Goal: Transaction & Acquisition: Purchase product/service

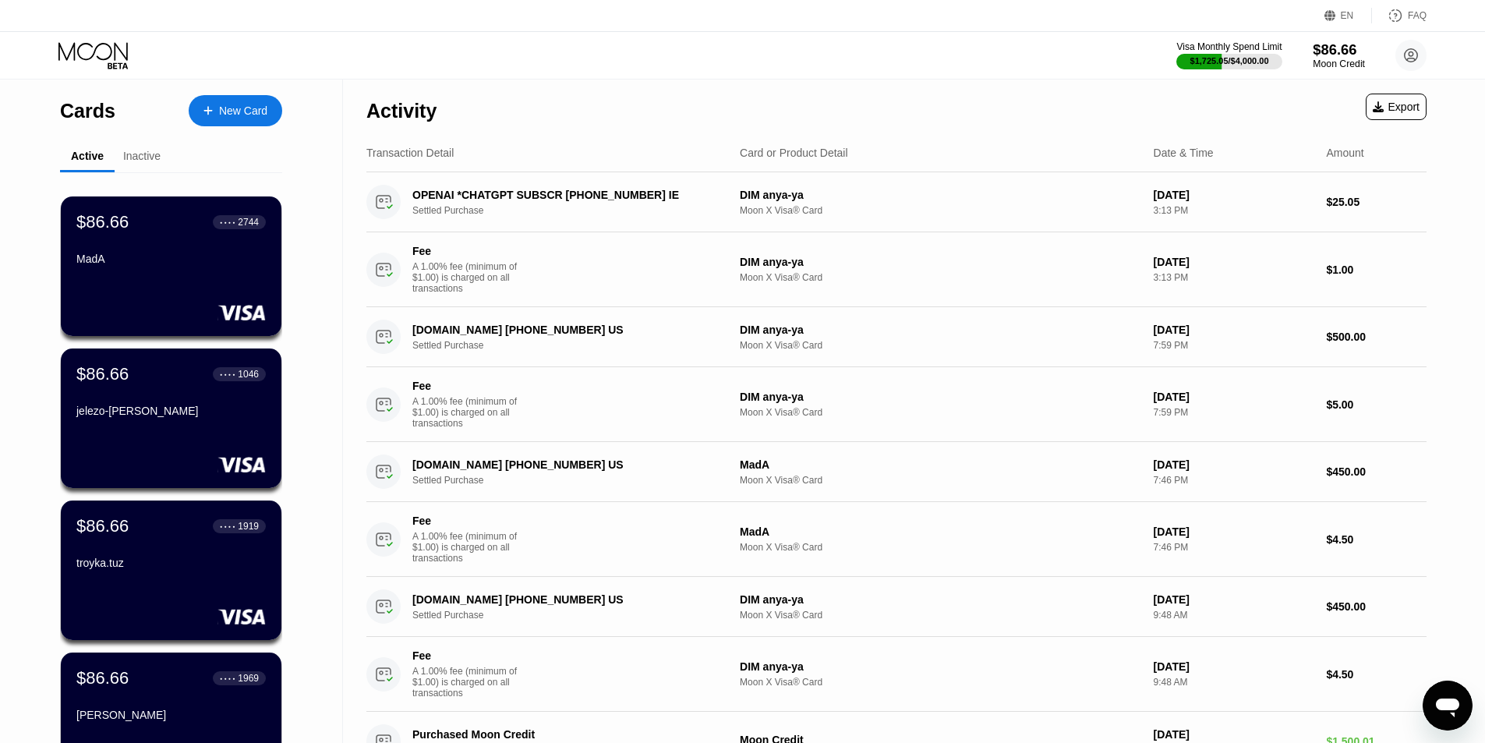
click at [1324, 52] on div "$86.66" at bounding box center [1338, 49] width 52 height 16
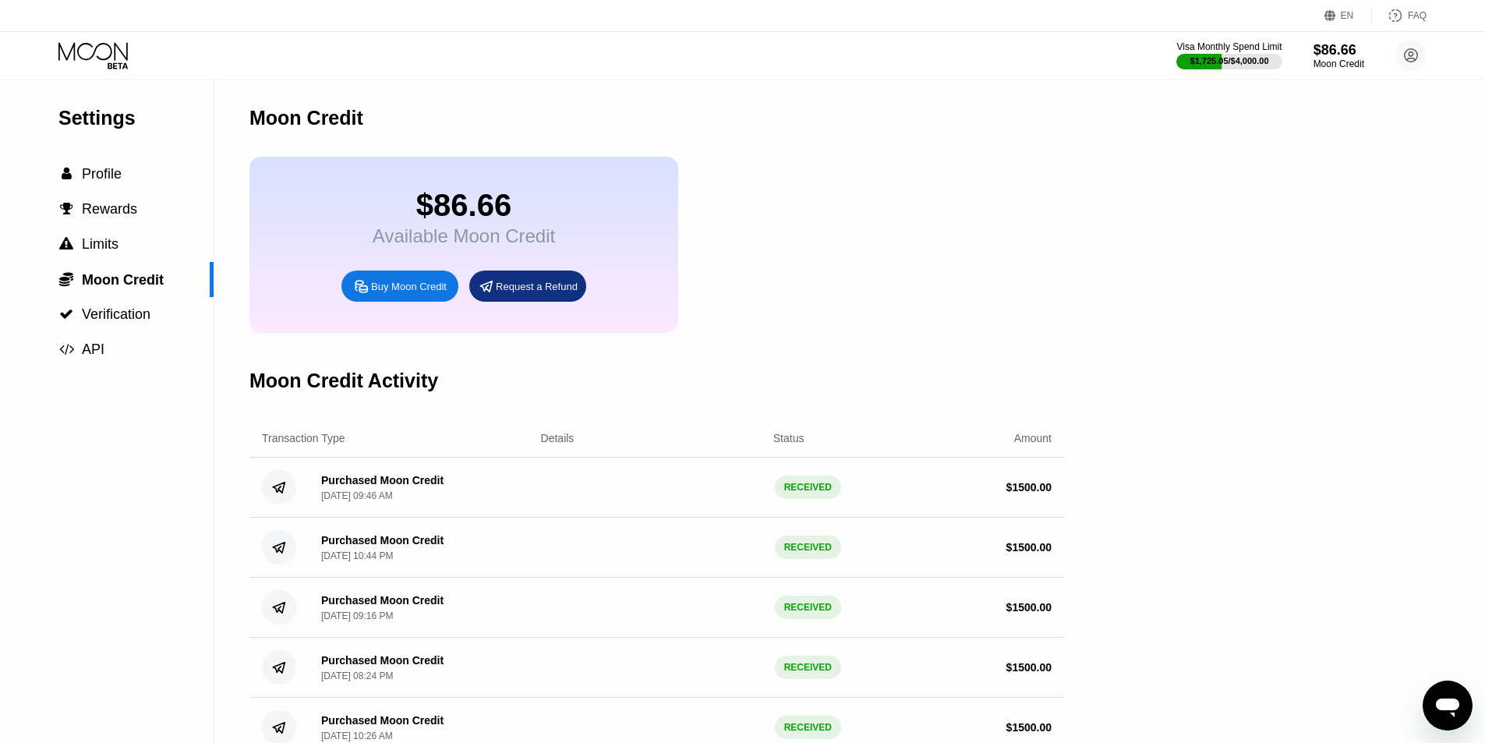
click at [400, 293] on div "Buy Moon Credit" at bounding box center [409, 286] width 76 height 13
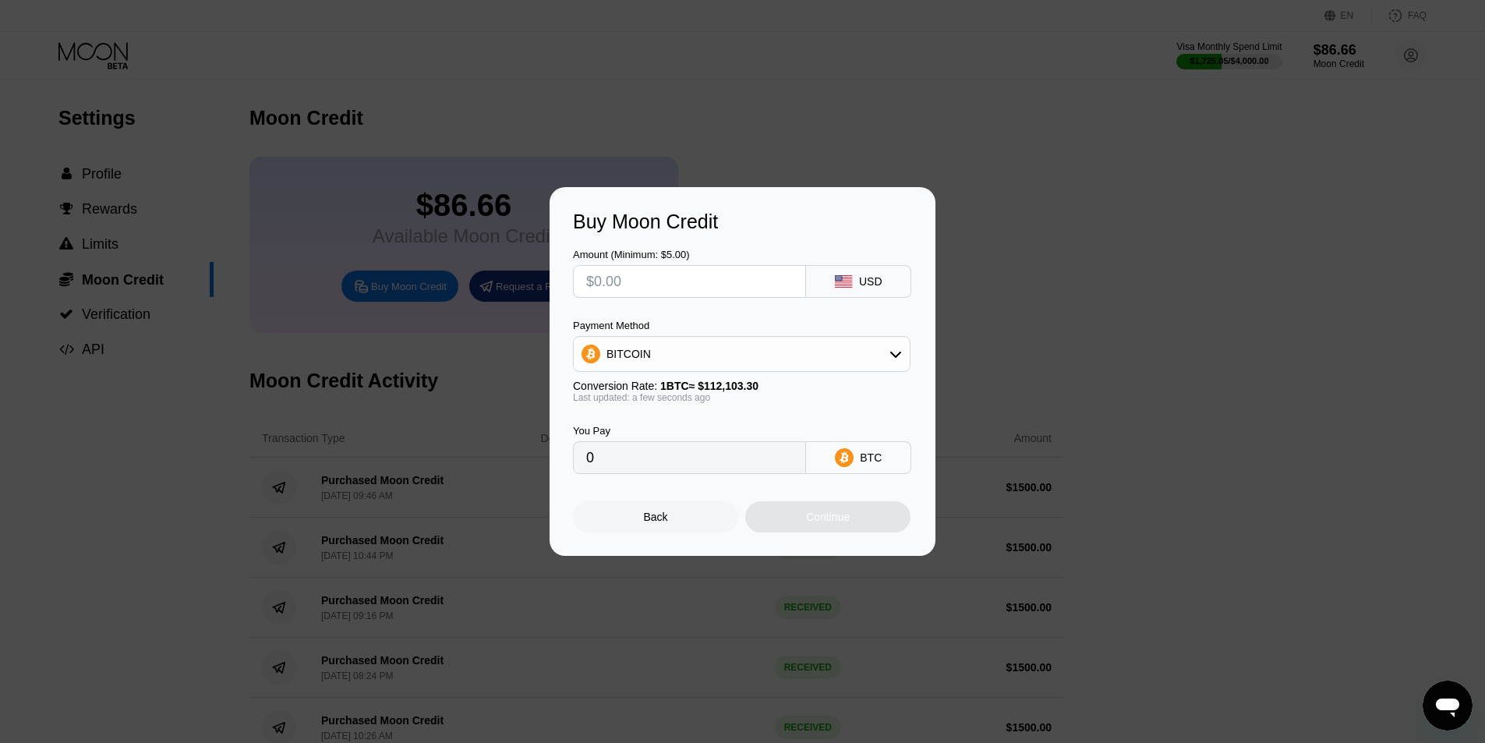
click at [622, 280] on input "text" at bounding box center [689, 281] width 207 height 31
type input "$14"
type input "0.00012489"
type input "$140"
type input "0.00124885"
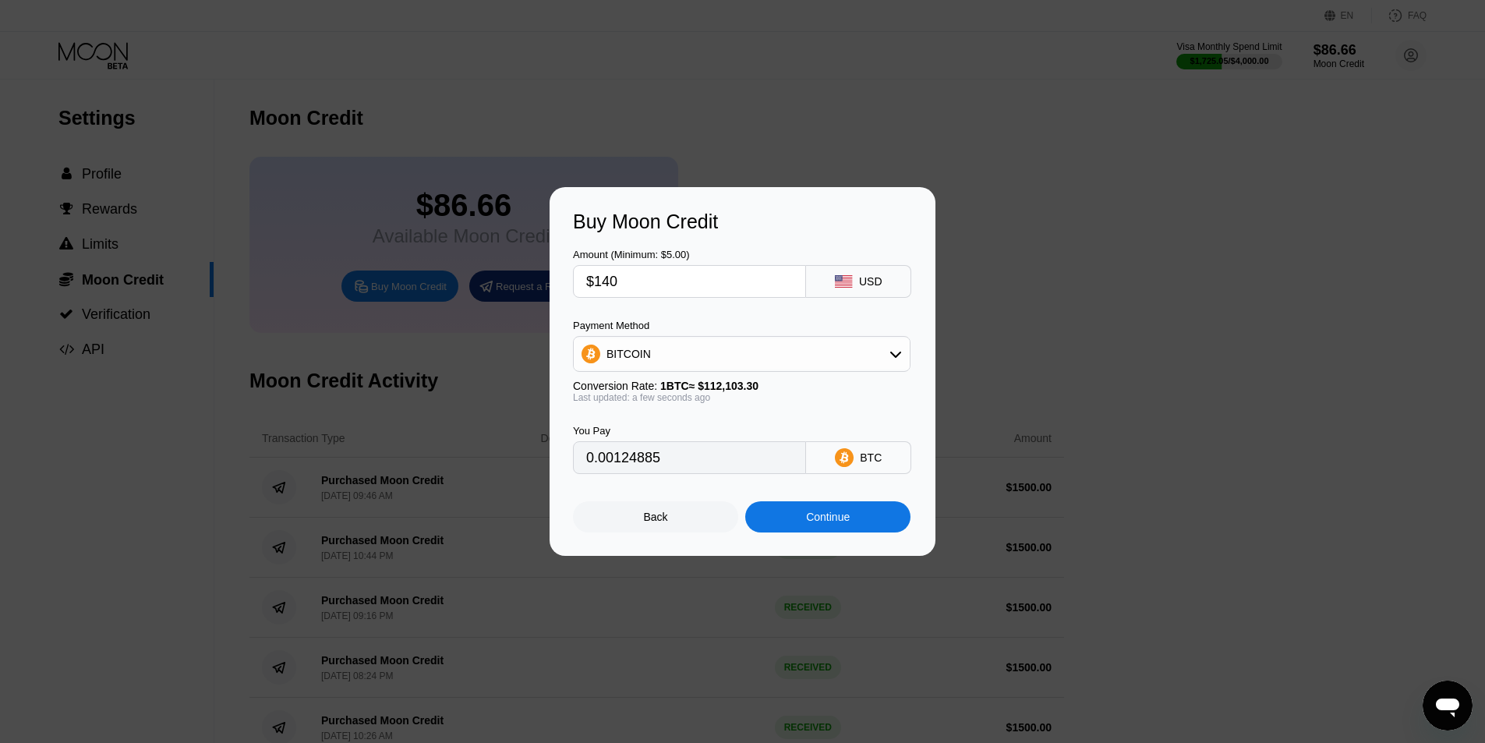
type input "$1400"
type input "0.01248849"
drag, startPoint x: 605, startPoint y: 279, endPoint x: 648, endPoint y: 278, distance: 43.6
click at [648, 278] on input "$1400" at bounding box center [689, 281] width 207 height 31
type input "$15"
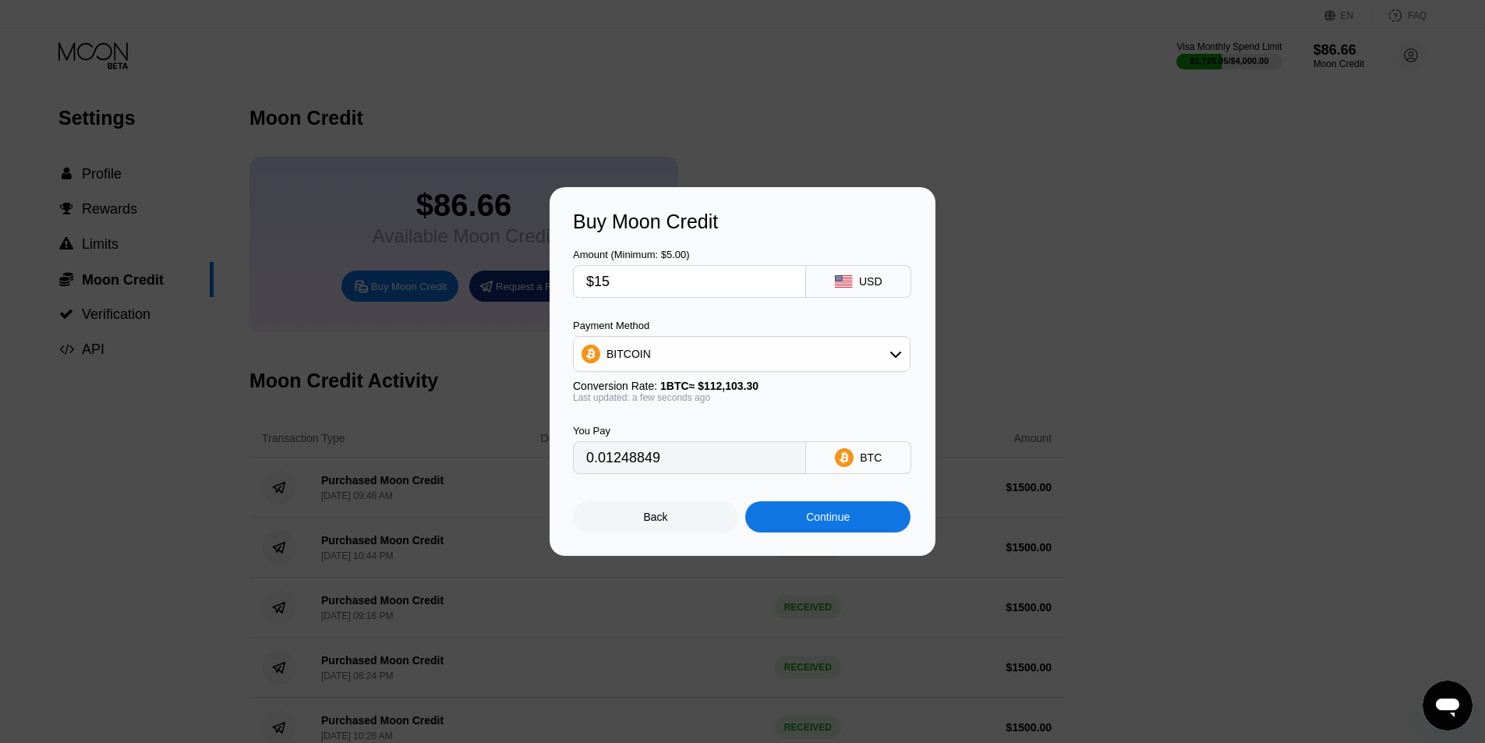
type input "0.00013381"
type input "$150"
type input "0.00133806"
type input "$1500"
type input "0.01338052"
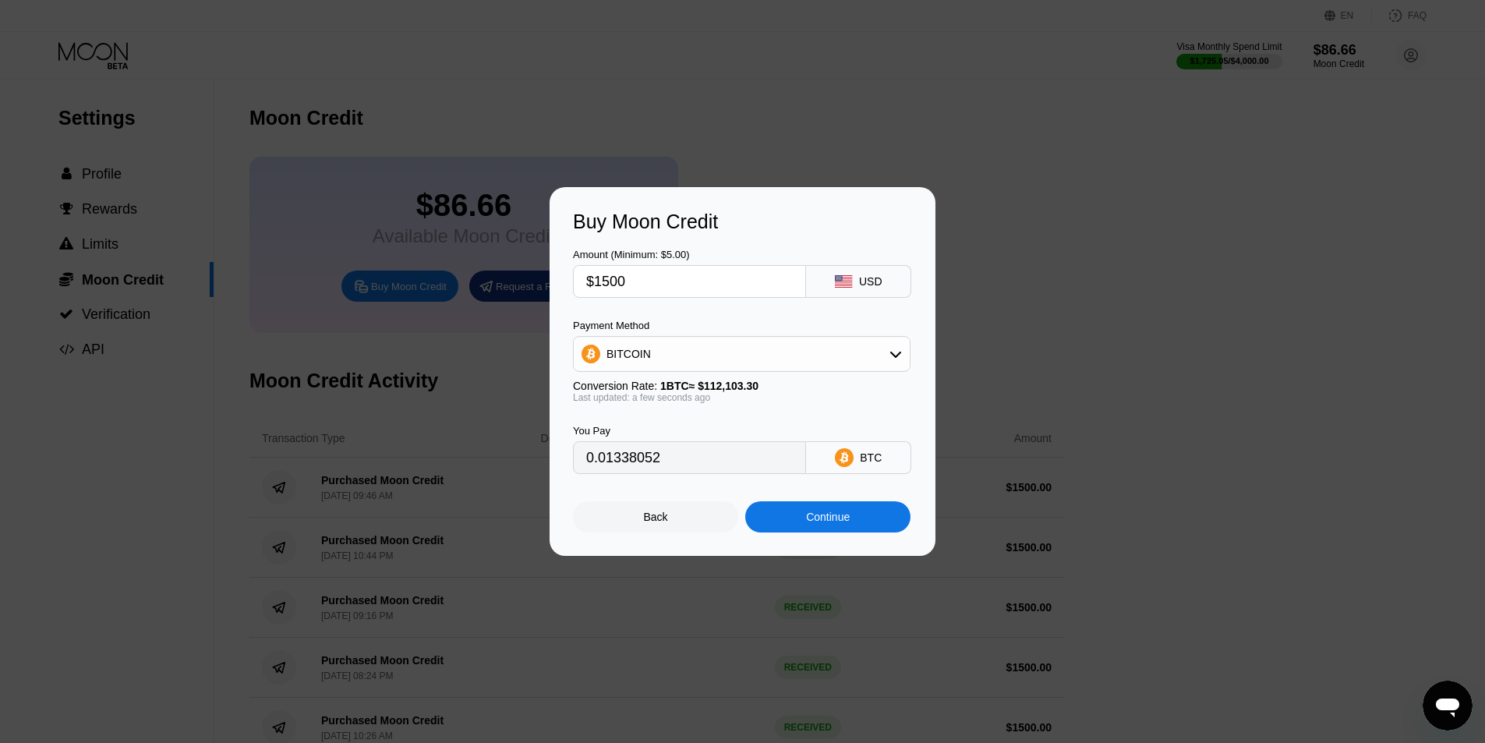
type input "$1500"
click at [669, 347] on div "BITCOIN" at bounding box center [742, 353] width 336 height 31
click at [644, 430] on span "USDT on TRON" at bounding box center [649, 431] width 79 height 12
type input "1515.15"
click at [807, 517] on div "Continue" at bounding box center [828, 516] width 44 height 12
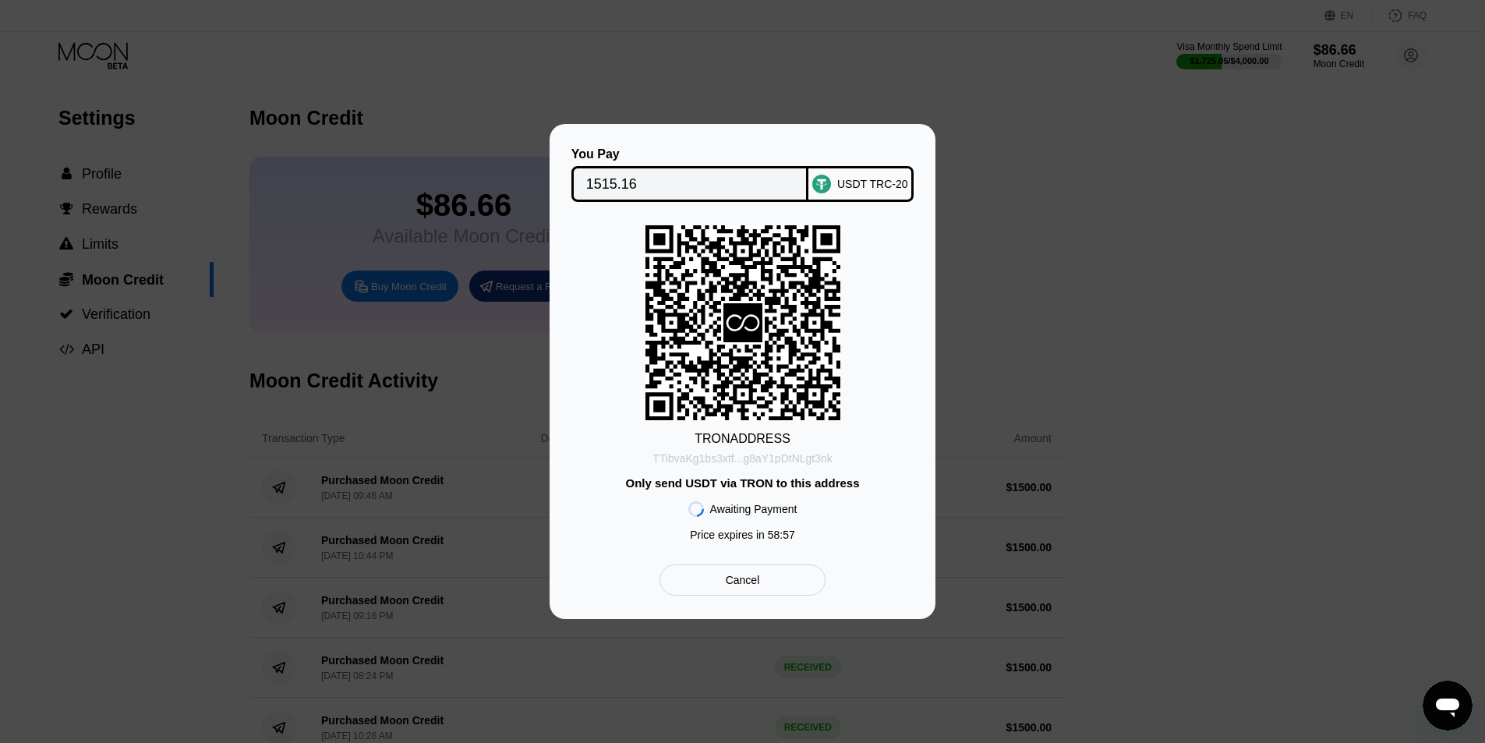
click at [748, 459] on div "TTibvaKg1bs3xtf...g8aY1pDtNLgt3nk" at bounding box center [742, 458] width 180 height 12
drag, startPoint x: 602, startPoint y: 179, endPoint x: 668, endPoint y: 190, distance: 67.1
click at [602, 179] on input "1515.16" at bounding box center [690, 183] width 208 height 31
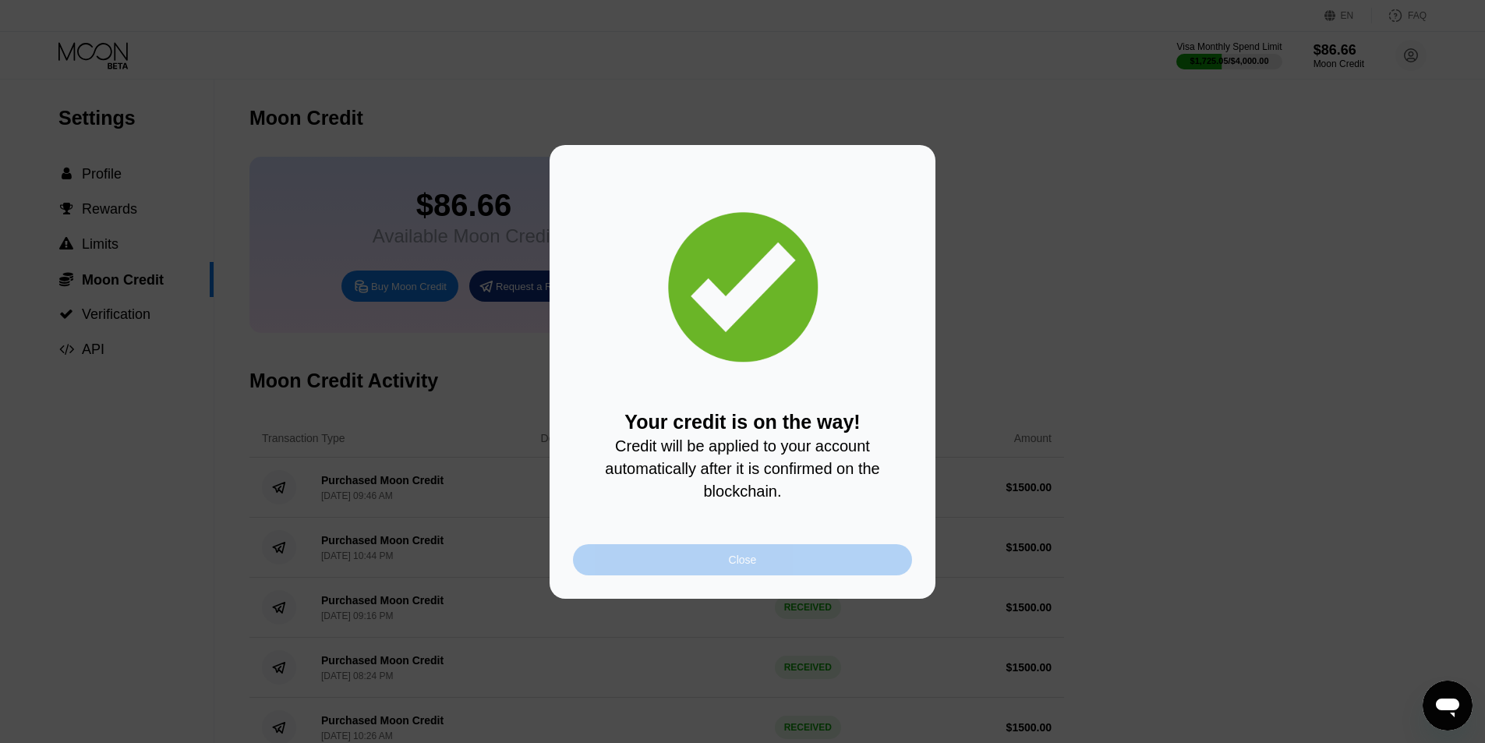
click at [789, 558] on div "Close" at bounding box center [742, 559] width 339 height 31
